Goal: Task Accomplishment & Management: Use online tool/utility

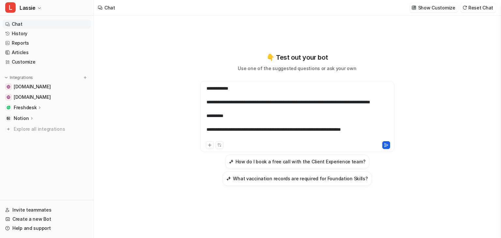
click at [387, 144] on icon at bounding box center [386, 145] width 5 height 5
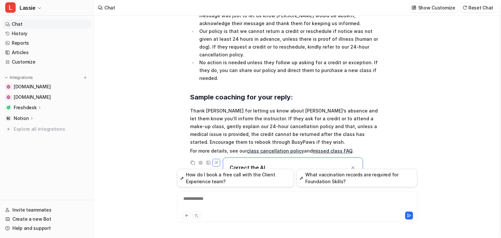
scroll to position [106, 0]
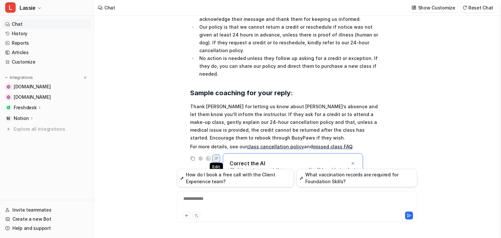
click at [217, 157] on icon at bounding box center [216, 158] width 3 height 3
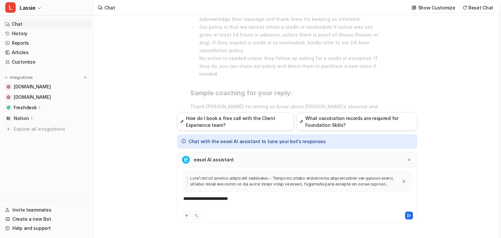
click at [244, 199] on div "**********" at bounding box center [297, 202] width 237 height 15
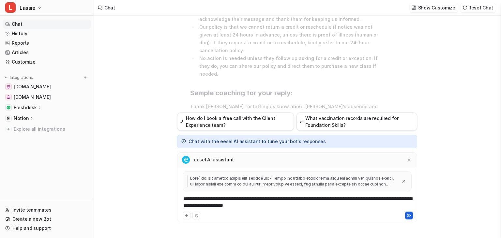
click at [410, 214] on icon at bounding box center [409, 215] width 5 height 5
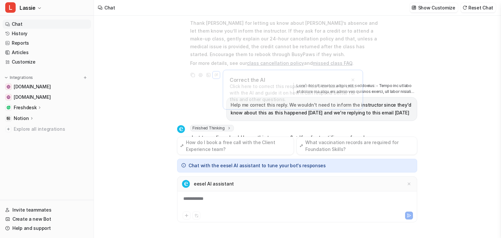
scroll to position [205, 0]
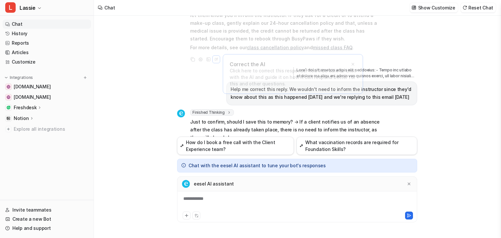
click at [194, 198] on div "**********" at bounding box center [297, 202] width 237 height 15
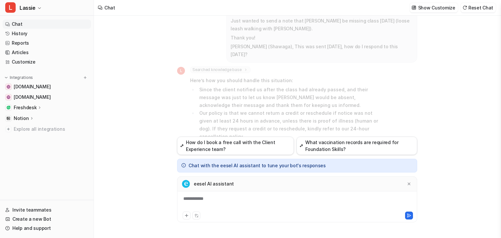
scroll to position [0, 0]
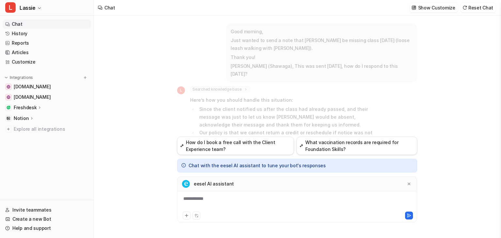
drag, startPoint x: 230, startPoint y: 30, endPoint x: 409, endPoint y: 66, distance: 182.9
click at [409, 66] on span "Good morning, Just wanted to send a note that [PERSON_NAME] be missing class [D…" at bounding box center [322, 53] width 182 height 51
copy span "Good morning, Just wanted to send a note that [PERSON_NAME] be missing class [D…"
click at [208, 198] on div "**********" at bounding box center [297, 202] width 237 height 15
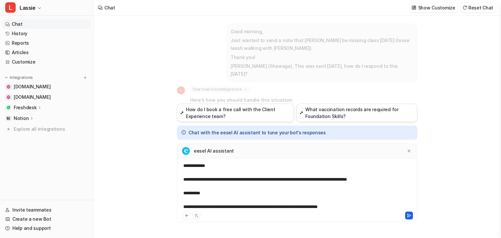
click at [407, 216] on icon at bounding box center [409, 215] width 5 height 5
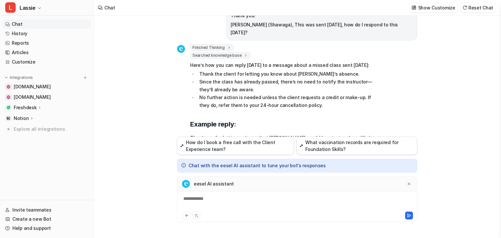
scroll to position [463, 0]
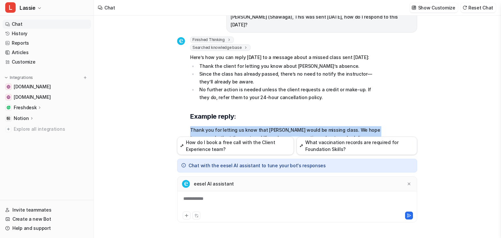
drag, startPoint x: 189, startPoint y: 97, endPoint x: 251, endPoint y: 118, distance: 64.9
click at [251, 118] on div "Finished Thinking thought : "The user is asking how to respond to a late notifi…" at bounding box center [279, 94] width 204 height 114
copy p "Thank you for letting us know that [PERSON_NAME] would be missing class. We hop…"
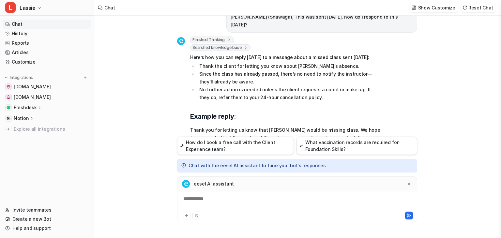
click at [30, 117] on icon at bounding box center [32, 118] width 5 height 5
click at [43, 131] on link "Overview" at bounding box center [50, 127] width 82 height 9
